Goal: Task Accomplishment & Management: Complete application form

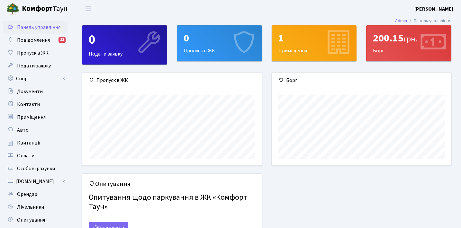
scroll to position [93, 179]
click at [30, 104] on span "Контакти" at bounding box center [28, 104] width 23 height 7
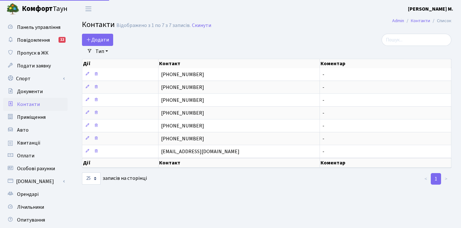
select select "25"
click at [95, 38] on span "Додати" at bounding box center [97, 39] width 23 height 7
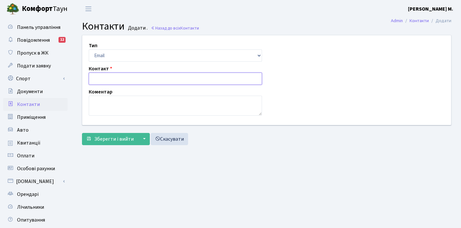
click at [100, 79] on input "text" at bounding box center [175, 79] width 173 height 12
type input "[PHONE_NUMBER]"
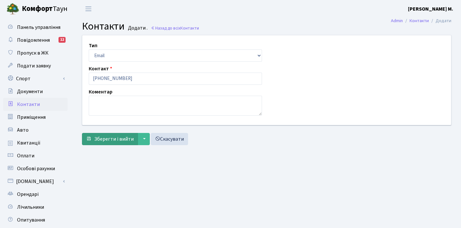
click at [103, 140] on span "Зберегти і вийти" at bounding box center [114, 139] width 40 height 7
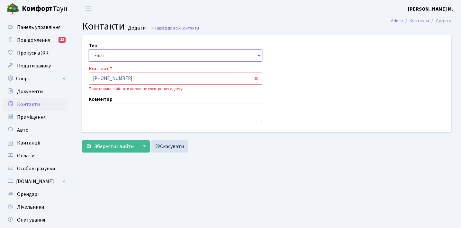
select select "1"
click at [194, 84] on input "[PHONE_NUMBER]" at bounding box center [175, 79] width 173 height 12
type input "+"
click at [257, 79] on input "text" at bounding box center [175, 79] width 173 height 12
click at [133, 79] on input "text" at bounding box center [175, 79] width 173 height 12
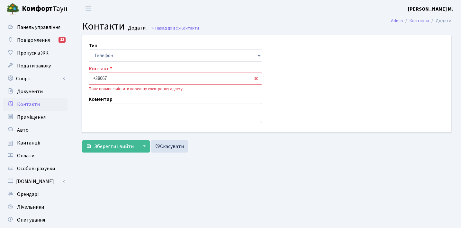
type input "[PHONE_NUMBER]"
click at [158, 80] on input "[PHONE_NUMBER]" at bounding box center [175, 79] width 173 height 12
click at [105, 148] on span "Зберегти і вийти" at bounding box center [114, 146] width 40 height 7
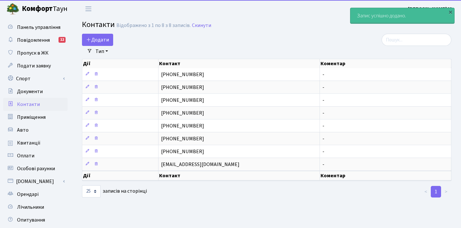
select select "25"
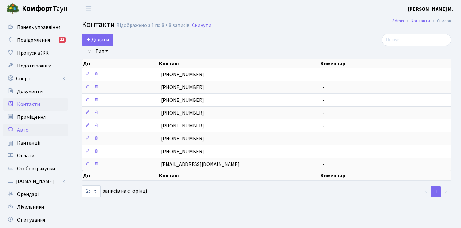
click at [23, 131] on span "Авто" at bounding box center [23, 130] width 12 height 7
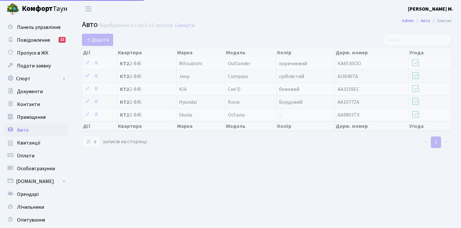
select select "25"
